Goal: Transaction & Acquisition: Purchase product/service

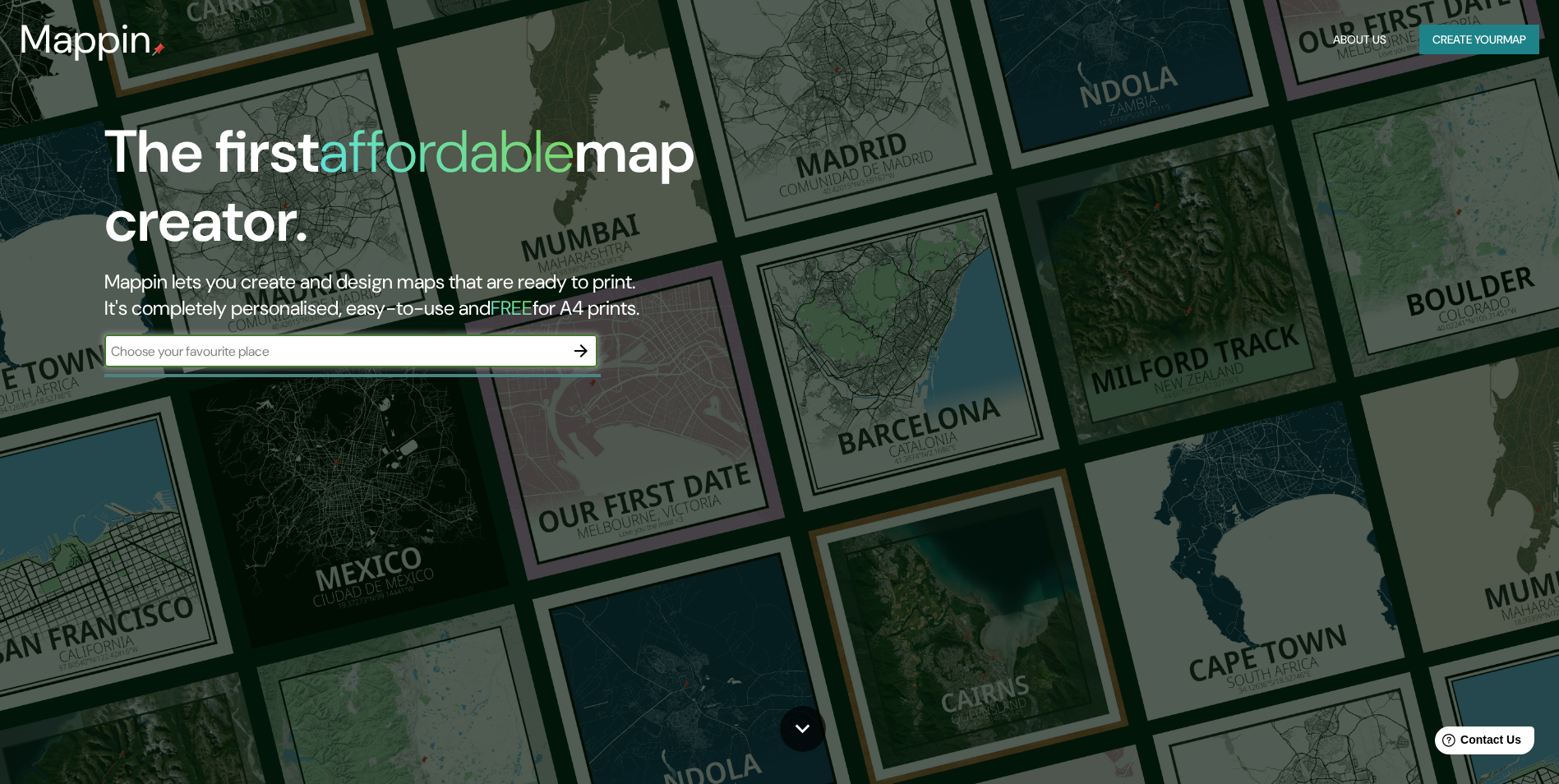
click at [239, 355] on input "text" at bounding box center [334, 351] width 460 height 19
type input "S"
type input "A"
click at [138, 359] on input "SANANGEL" at bounding box center [334, 351] width 460 height 19
click at [296, 346] on input "SAN ANGEL" at bounding box center [334, 351] width 460 height 19
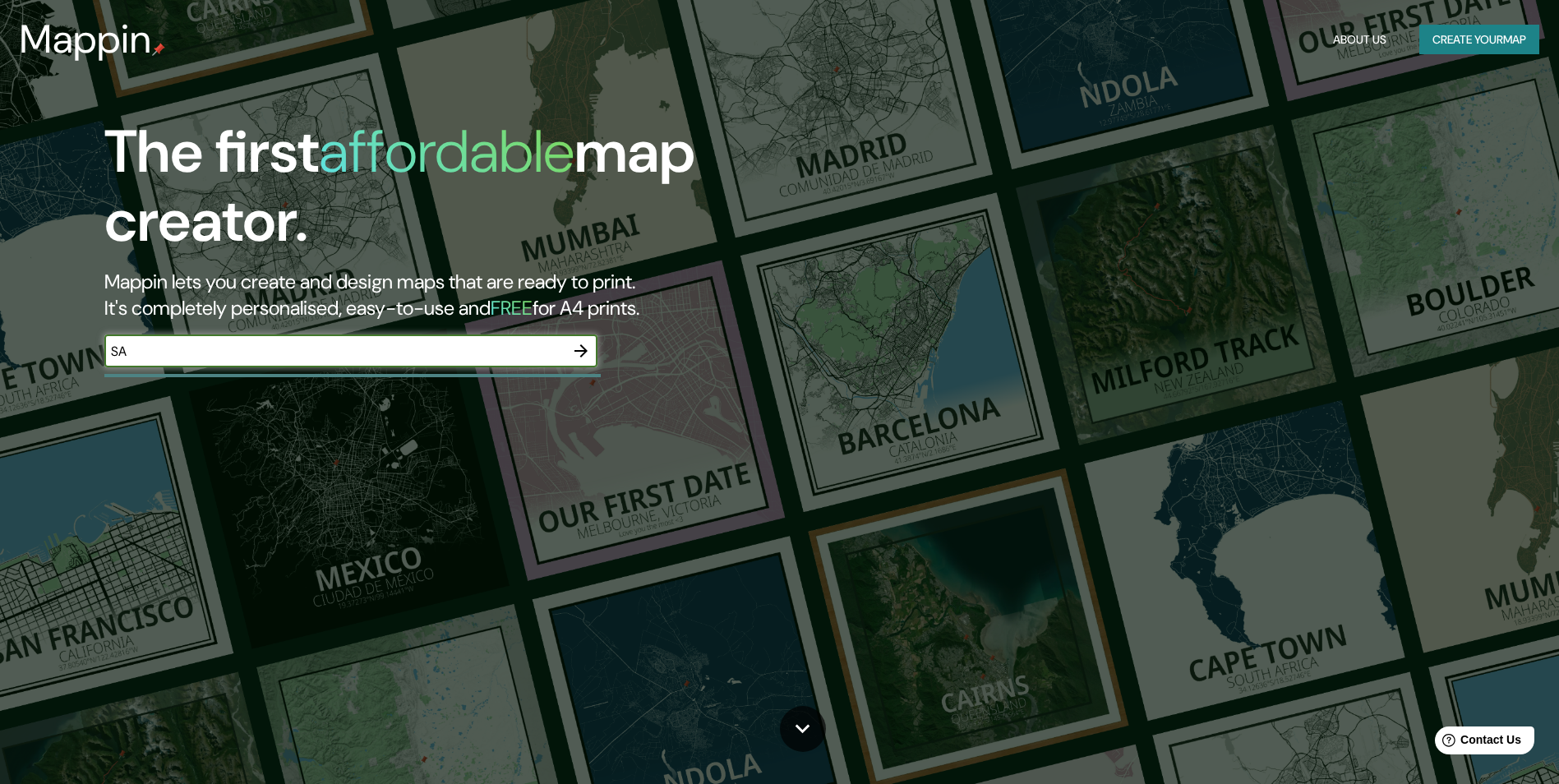
type input "S"
type input "CHIMALISTAC"
click at [581, 359] on icon "button" at bounding box center [581, 350] width 20 height 20
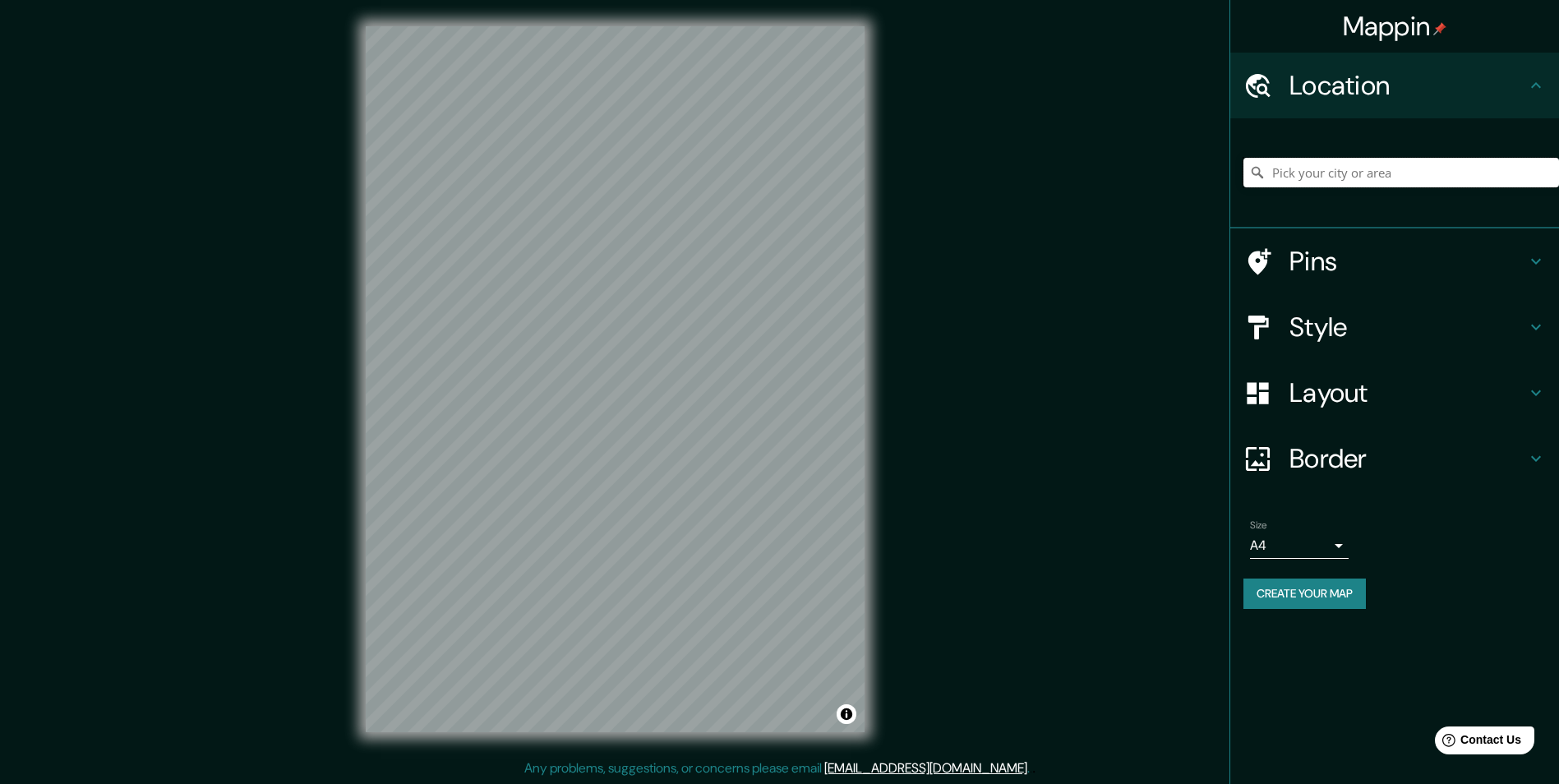
click at [1427, 164] on input "Pick your city or area" at bounding box center [1401, 173] width 316 height 30
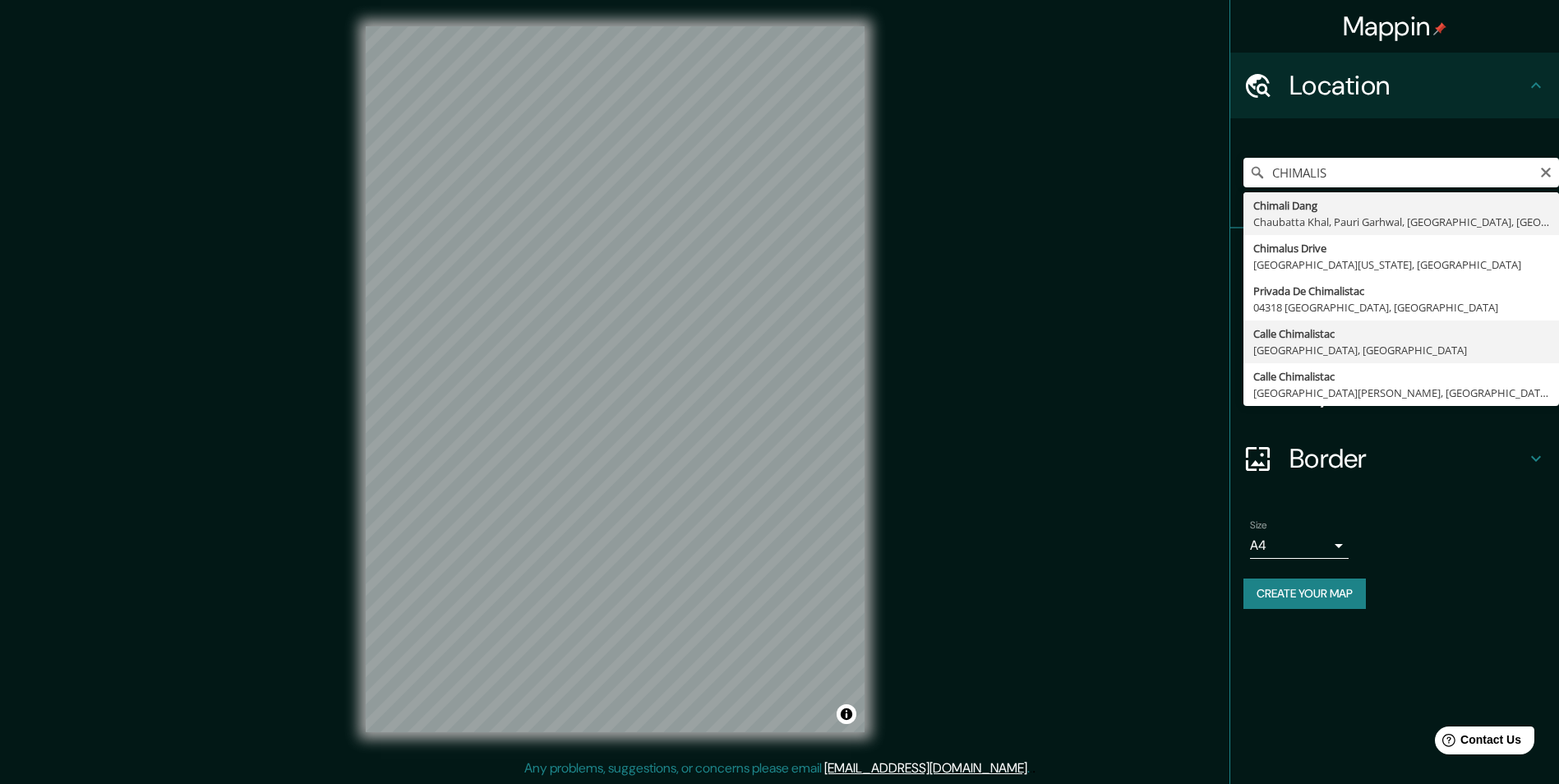
type input "[GEOGRAPHIC_DATA], [GEOGRAPHIC_DATA]"
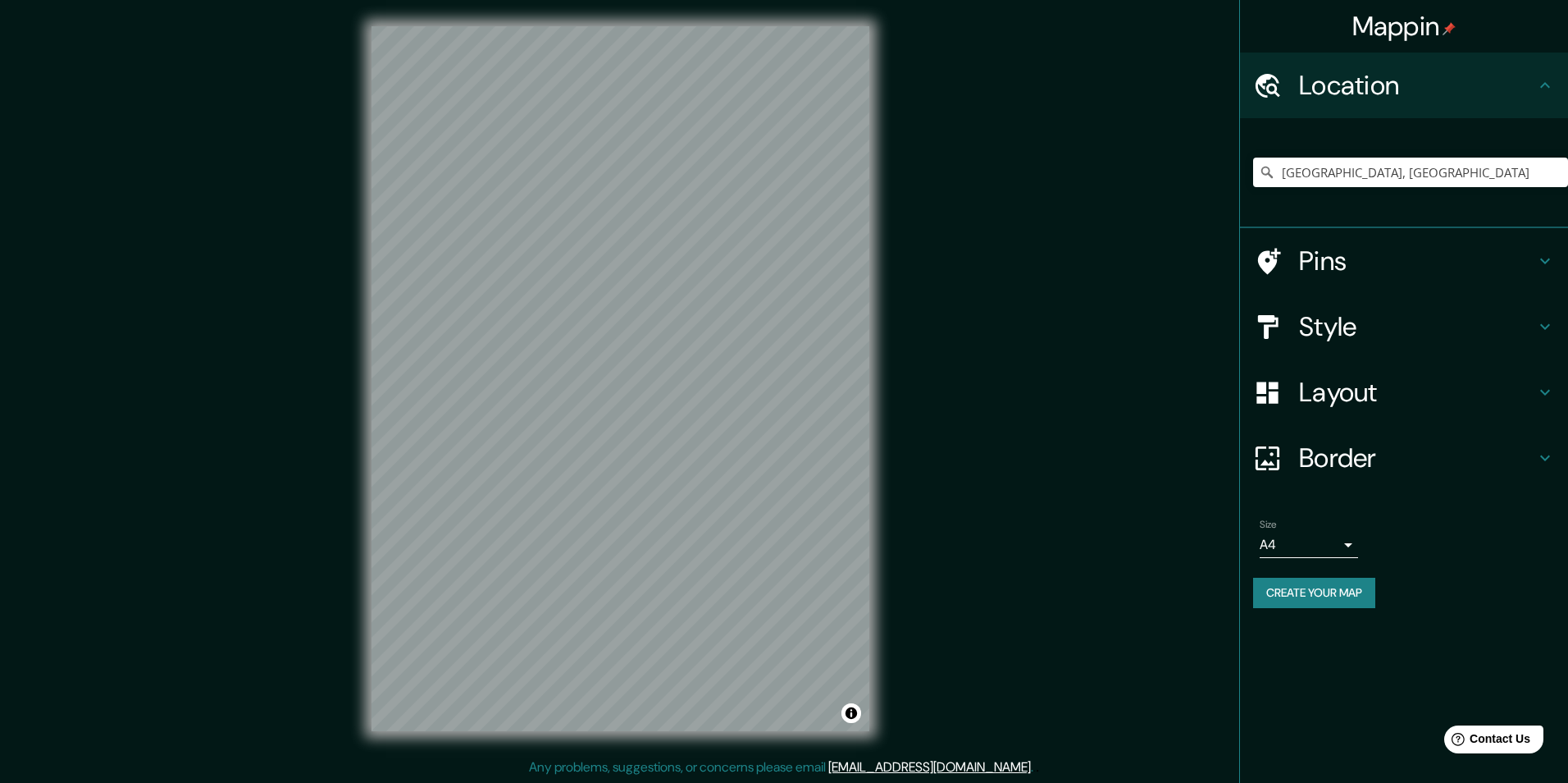
click at [1312, 533] on body "Mappin Location [GEOGRAPHIC_DATA], [GEOGRAPHIC_DATA], [GEOGRAPHIC_DATA] Pins St…" at bounding box center [784, 392] width 1568 height 783
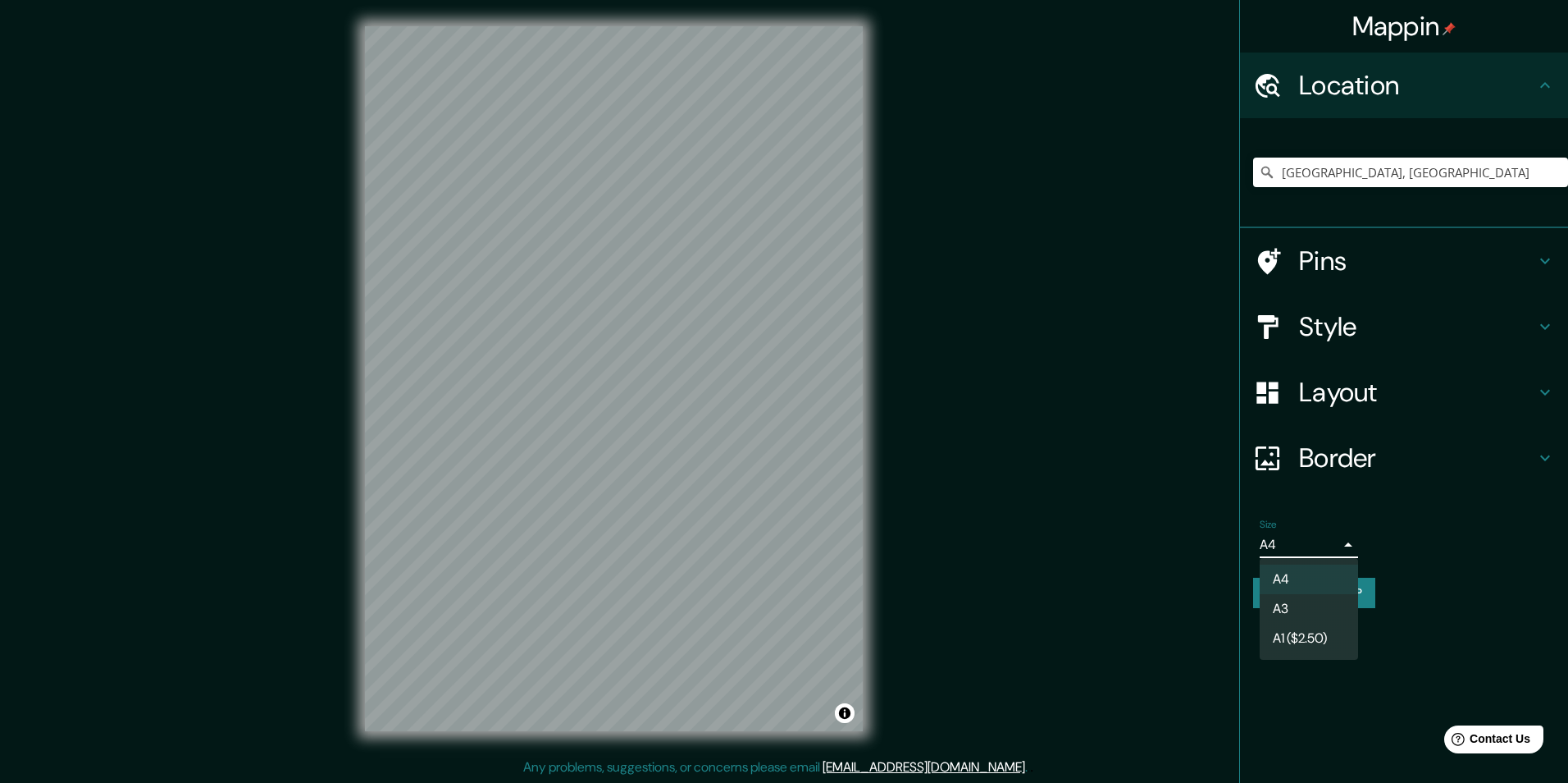
click at [1433, 466] on div at bounding box center [784, 392] width 1568 height 783
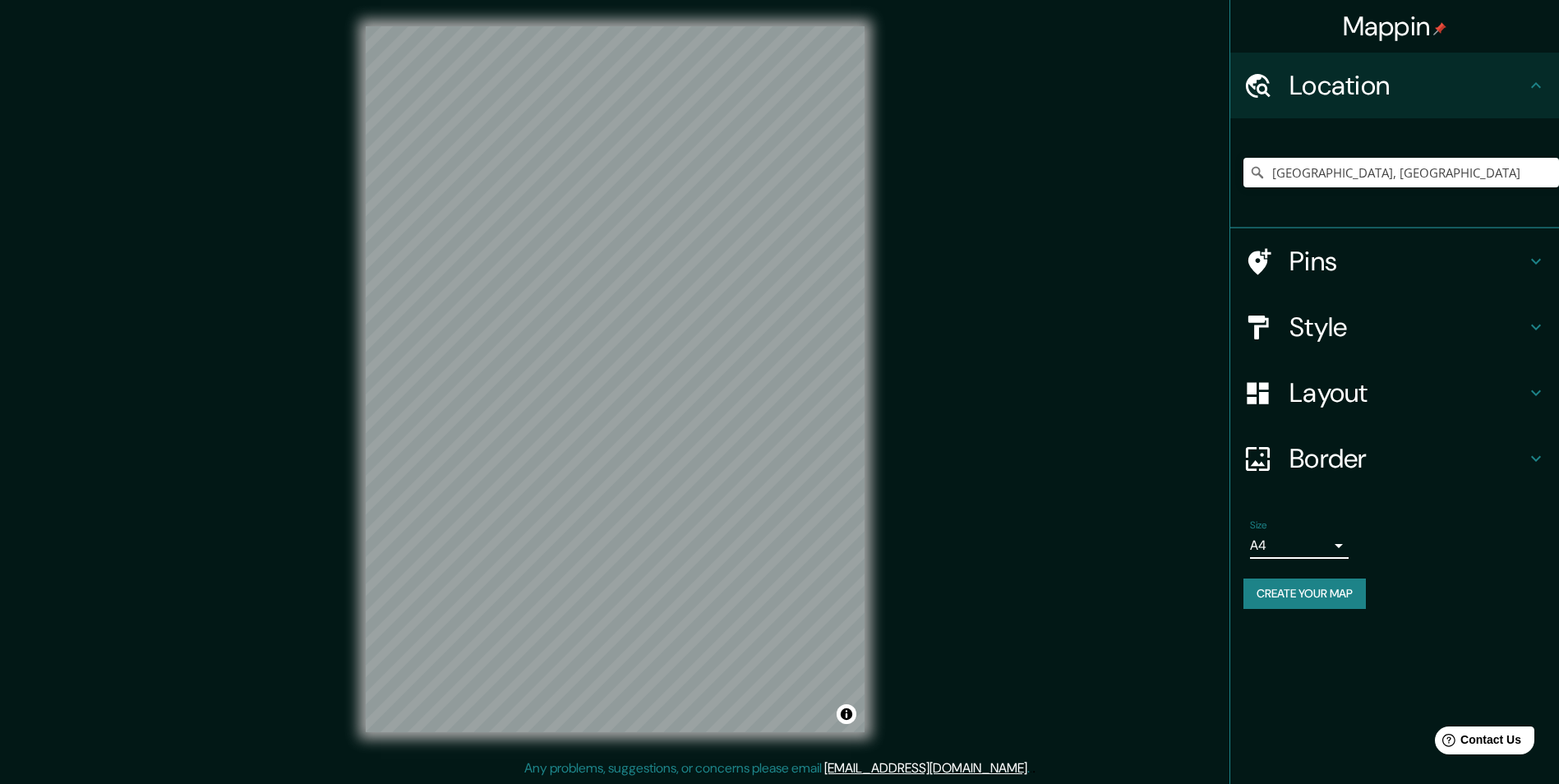
click at [1410, 396] on h4 "Layout" at bounding box center [1408, 392] width 237 height 33
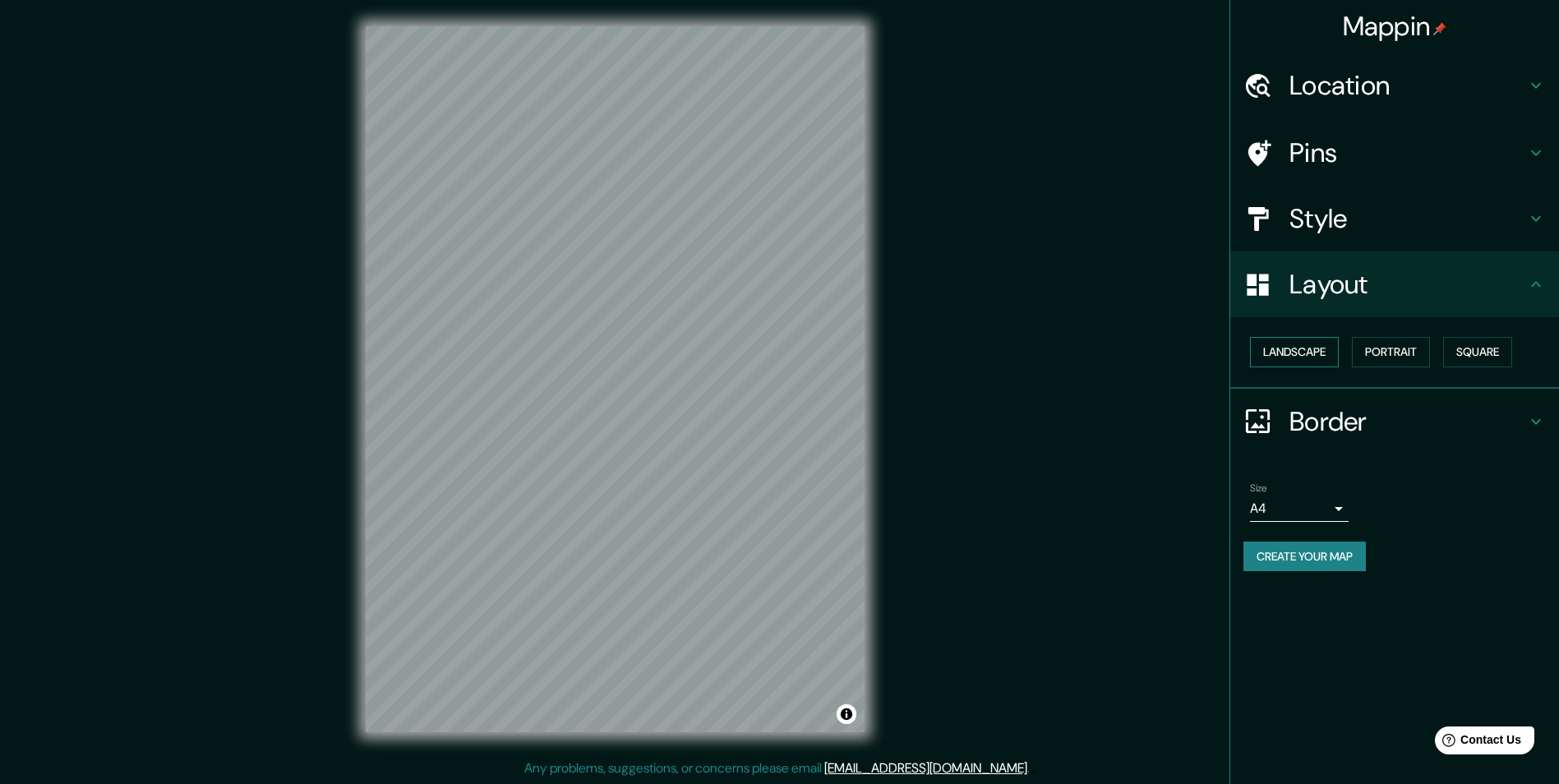
click at [1308, 346] on button "Landscape" at bounding box center [1295, 352] width 89 height 31
